Goal: Information Seeking & Learning: Understand process/instructions

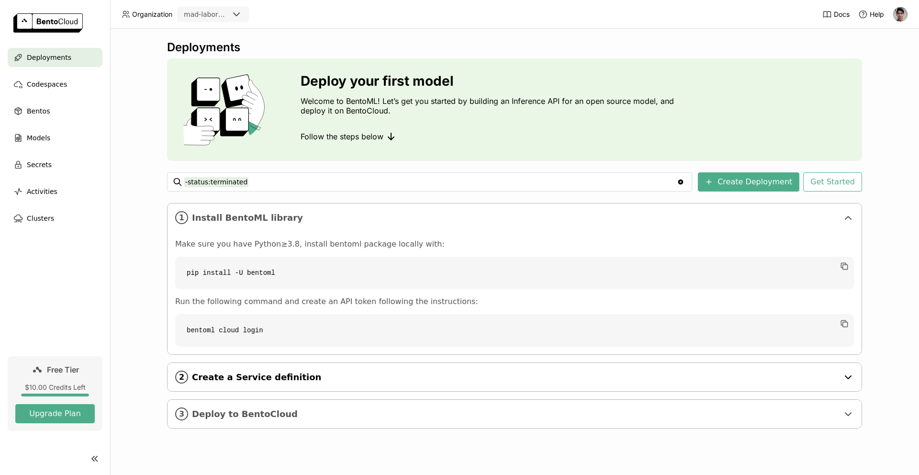
click at [274, 386] on div "2 Create a Service definition" at bounding box center [515, 377] width 694 height 28
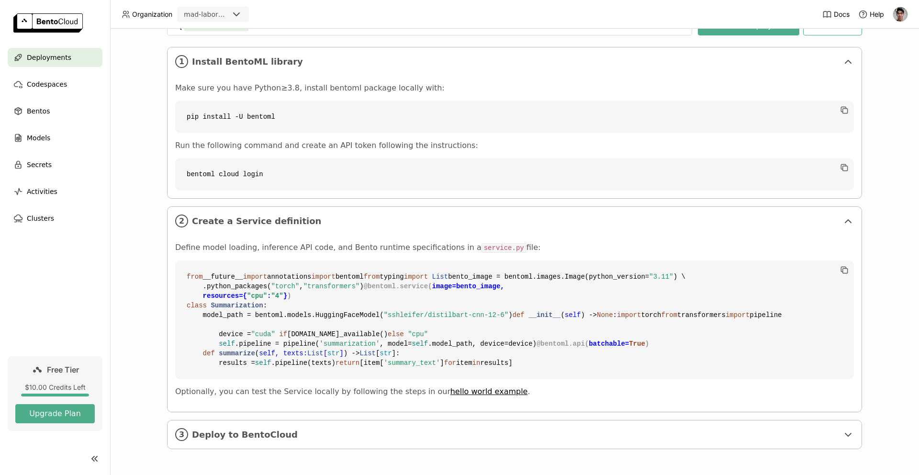
scroll to position [319, 0]
click at [617, 311] on span "import" at bounding box center [629, 315] width 24 height 8
click at [251, 287] on code "from __future__ import annotations import bentoml from typing import List bento…" at bounding box center [514, 319] width 679 height 119
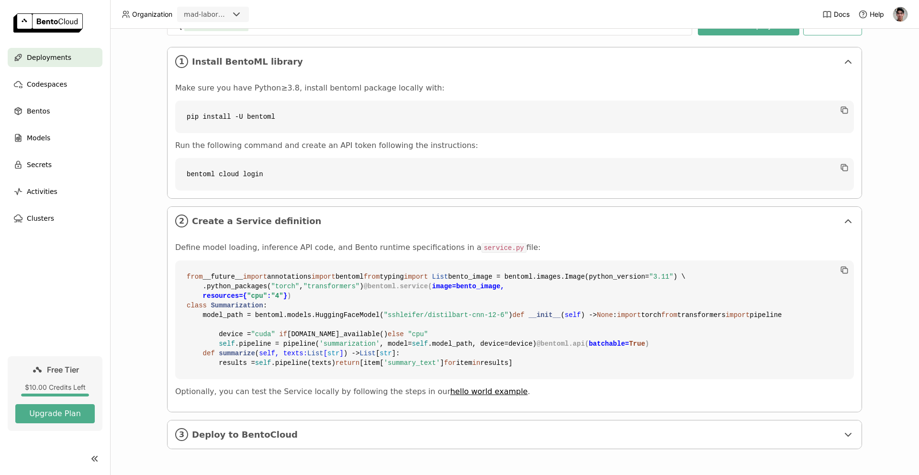
click at [247, 297] on code "from __future__ import annotations import bentoml from typing import List bento…" at bounding box center [514, 319] width 679 height 119
click at [246, 316] on code "from __future__ import annotations import bentoml from typing import List bento…" at bounding box center [514, 319] width 679 height 119
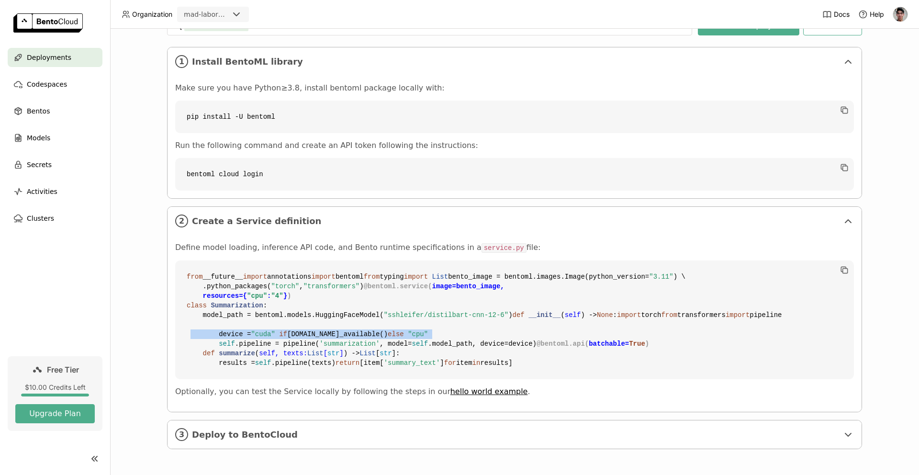
click at [246, 316] on code "from __future__ import annotations import bentoml from typing import List bento…" at bounding box center [514, 319] width 679 height 119
click at [286, 325] on code "from __future__ import annotations import bentoml from typing import List bento…" at bounding box center [514, 319] width 679 height 119
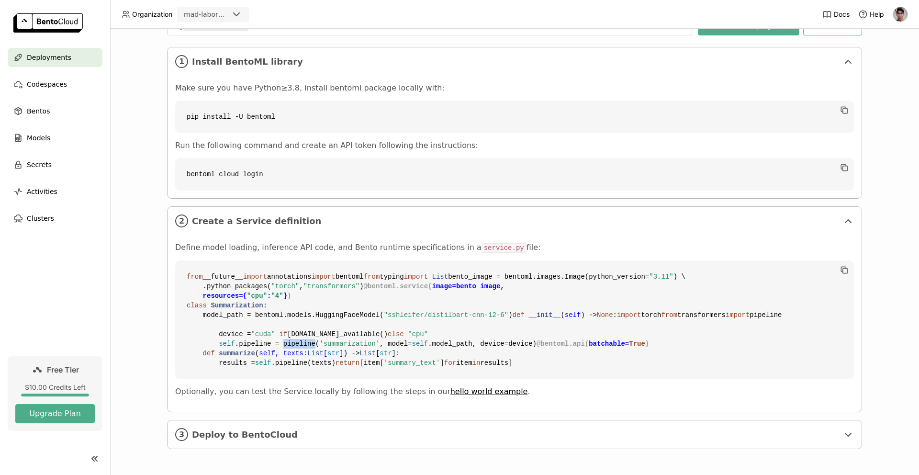
click at [286, 325] on code "from __future__ import annotations import bentoml from typing import List bento…" at bounding box center [514, 319] width 679 height 119
drag, startPoint x: 445, startPoint y: 387, endPoint x: 182, endPoint y: 125, distance: 370.3
click at [182, 260] on code "from __future__ import annotations import bentoml from typing import List bento…" at bounding box center [514, 319] width 679 height 119
copy code "from __future__ import annotations import bentoml from typing import List bento…"
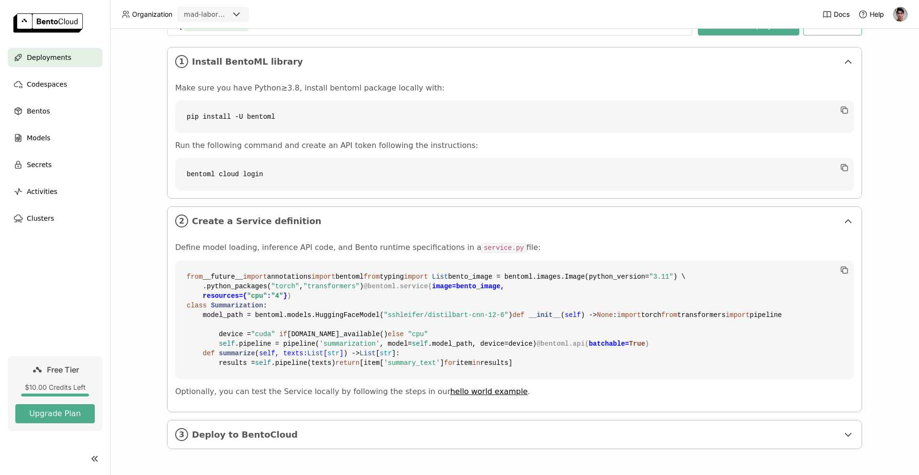
click at [468, 260] on code "from __future__ import annotations import bentoml from typing import List bento…" at bounding box center [514, 319] width 679 height 119
click at [851, 435] on div "3 Deploy to BentoCloud" at bounding box center [515, 434] width 694 height 28
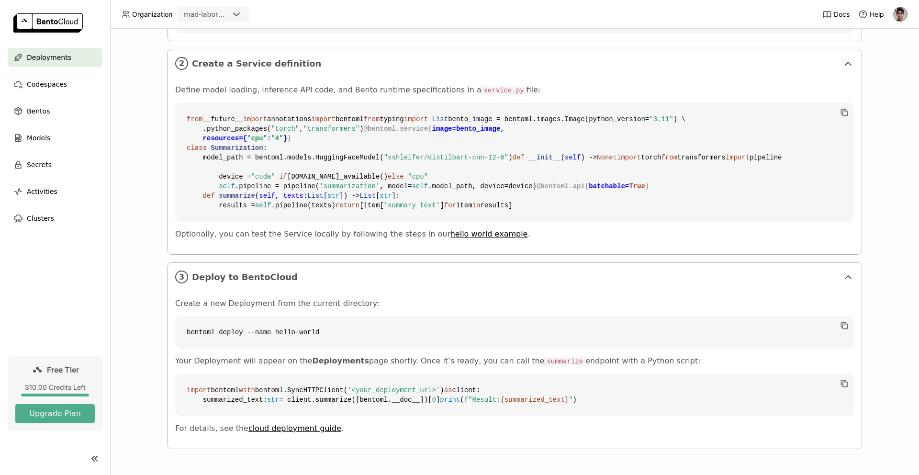
scroll to position [504, 0]
click at [304, 194] on code "from __future__ import annotations import bentoml from typing import List bento…" at bounding box center [514, 162] width 679 height 119
click at [450, 238] on link "hello world example" at bounding box center [489, 233] width 78 height 9
